Goal: Check status

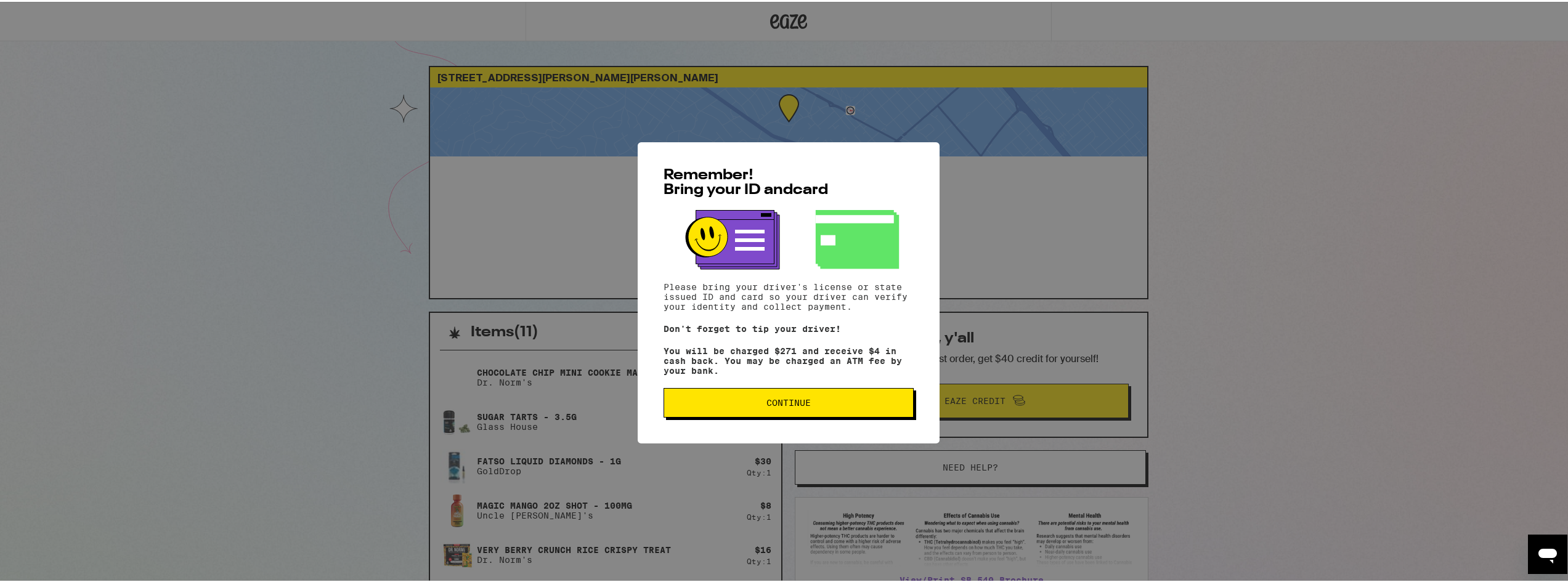
click at [796, 404] on span "Continue" at bounding box center [788, 401] width 44 height 9
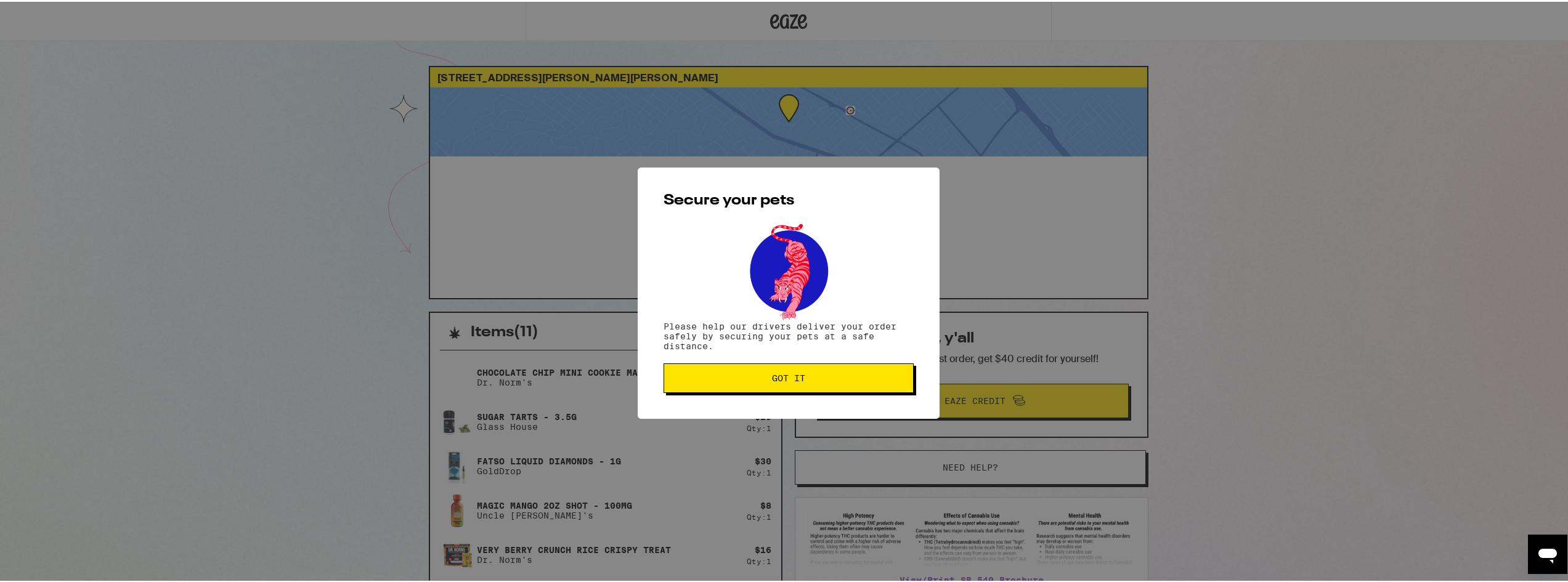
click at [809, 379] on span "Got it" at bounding box center [788, 376] width 229 height 9
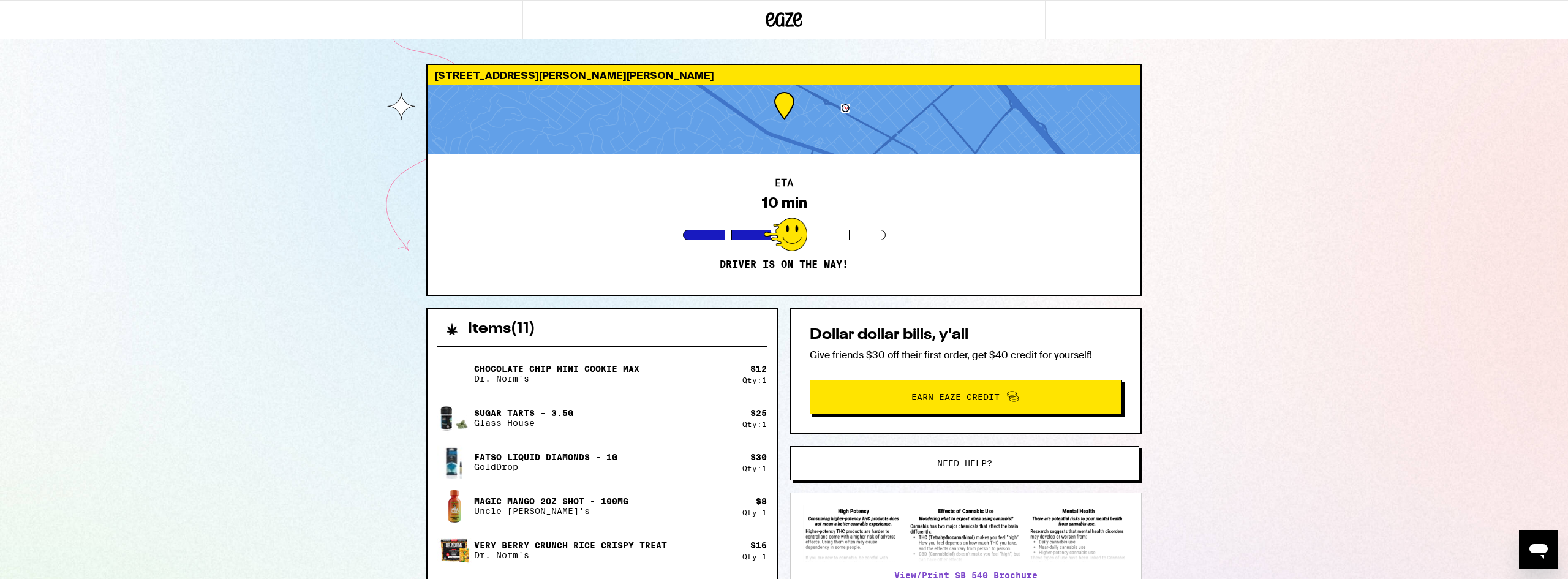
click at [1425, 182] on div "510 Almer Rd Burlingame 94010 ETA 10 min Driver is on the way! Items ( 11 ) Cho…" at bounding box center [784, 536] width 1568 height 1072
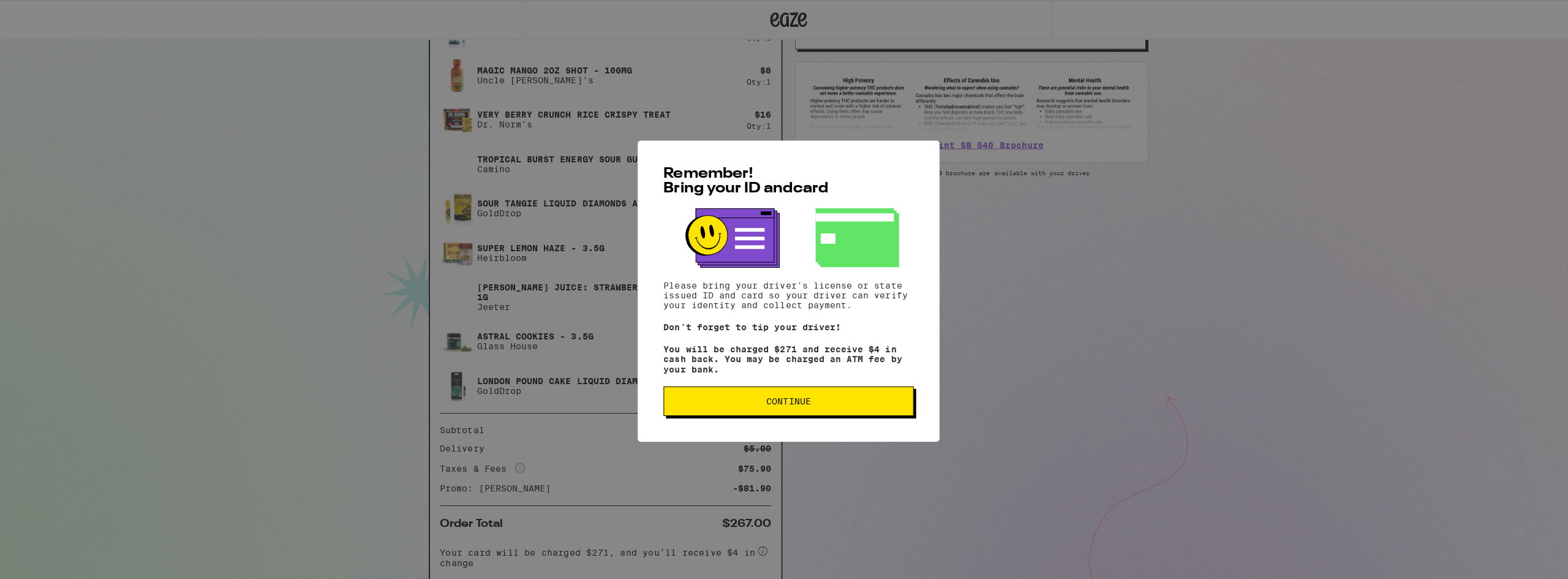
scroll to position [490, 0]
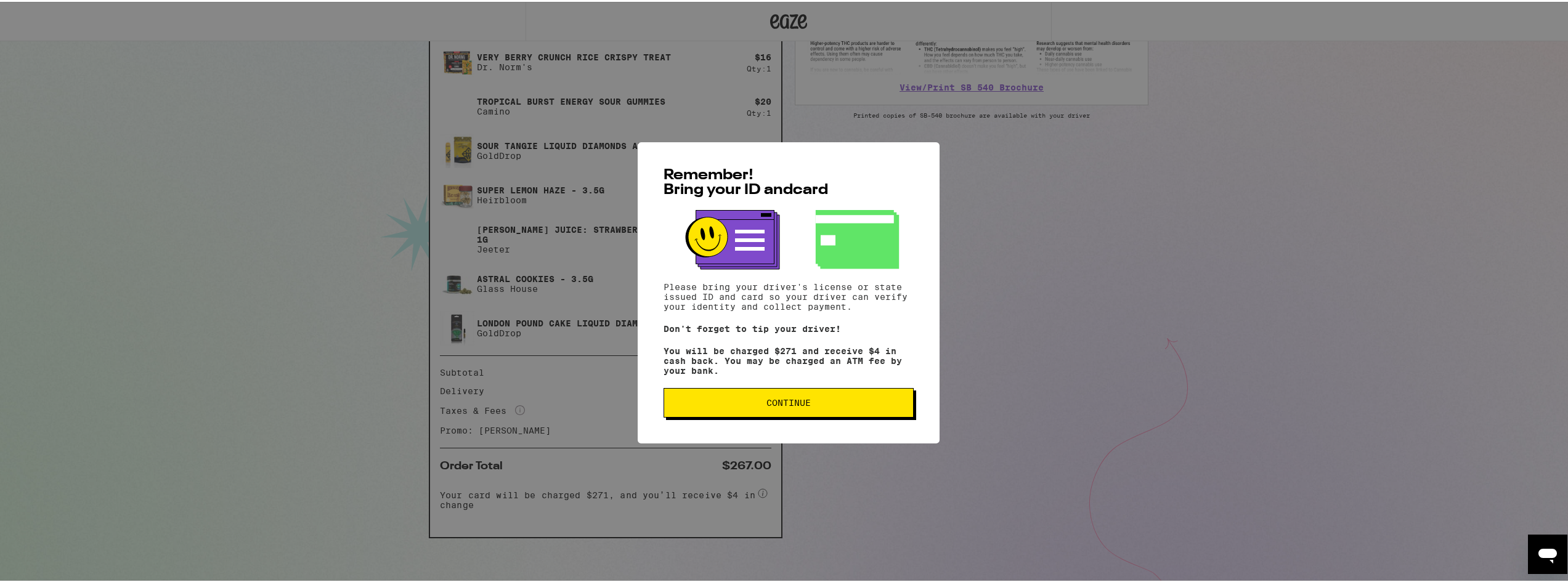
click at [793, 427] on div "Remember! Bring your ID and card Please bring your driver's license or state is…" at bounding box center [788, 290] width 302 height 301
click at [788, 414] on button "Continue" at bounding box center [788, 401] width 250 height 30
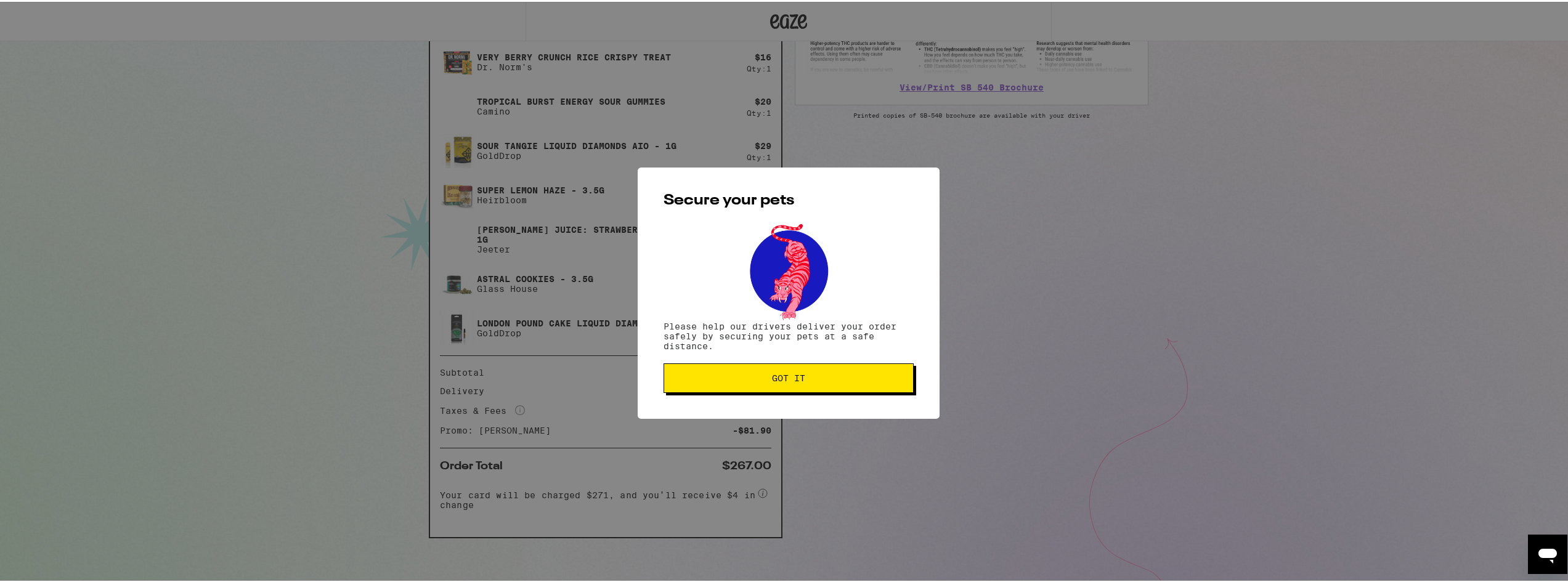
click at [800, 380] on span "Got it" at bounding box center [788, 376] width 33 height 9
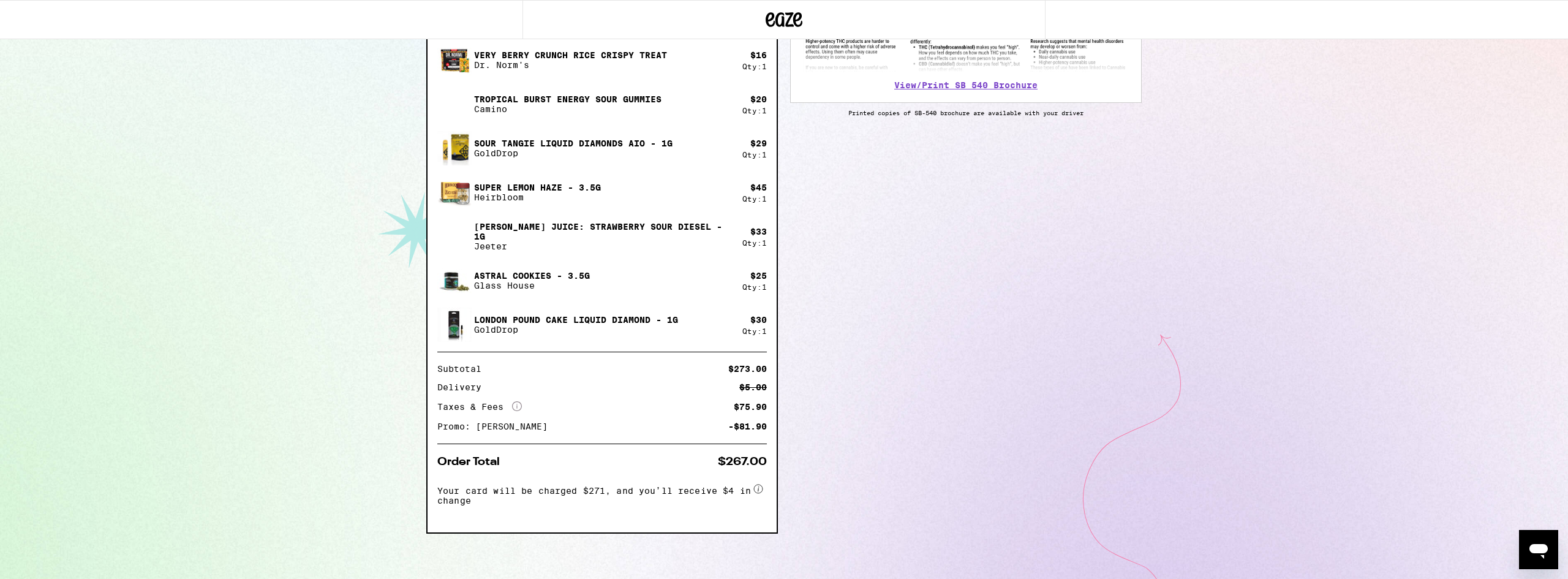
scroll to position [0, 0]
